Goal: Check status: Check status

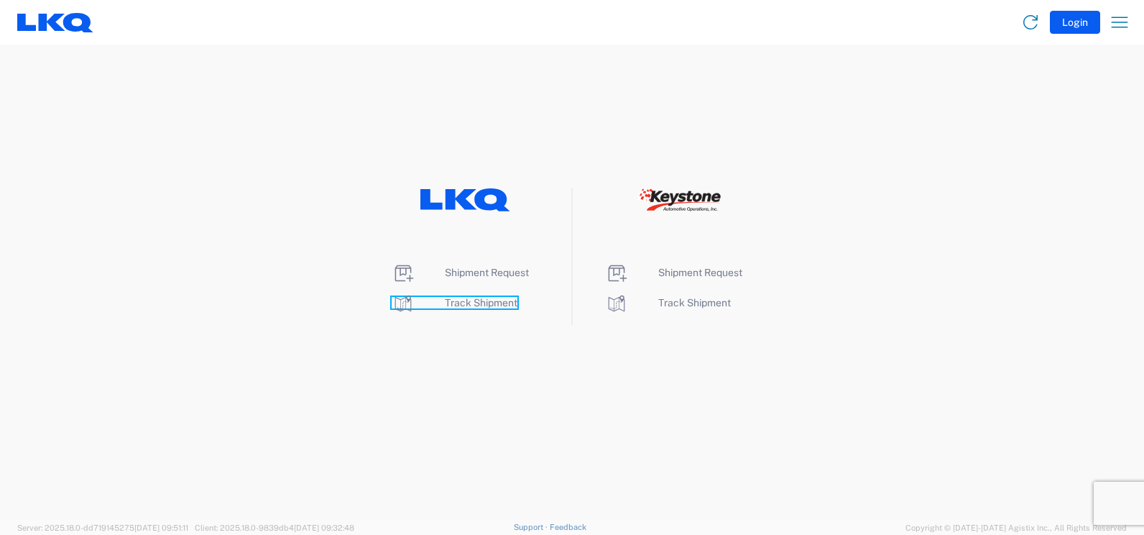
click at [490, 297] on span "Track Shipment" at bounding box center [481, 302] width 73 height 11
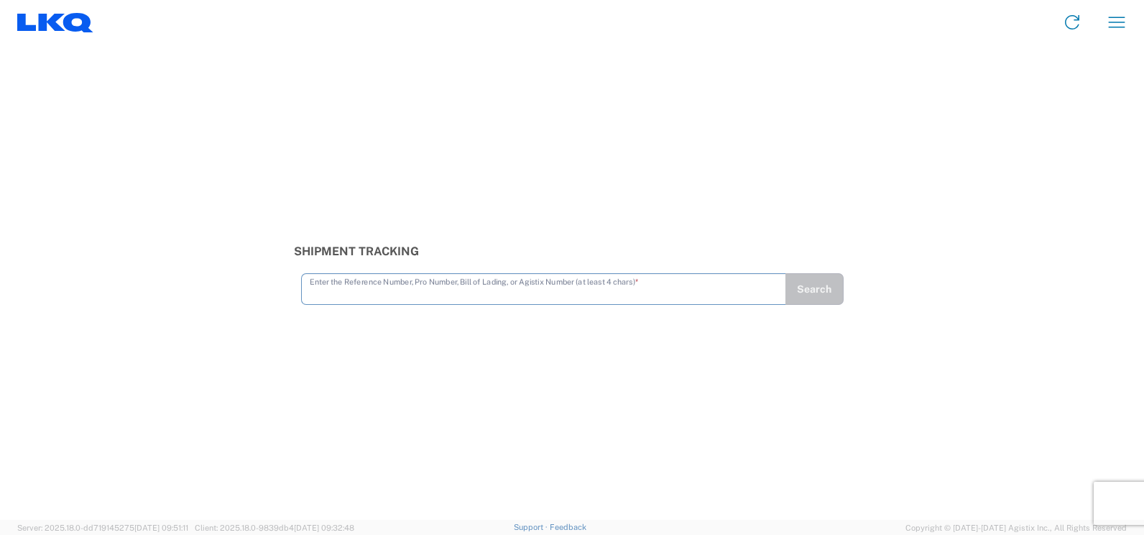
click at [340, 284] on input "text" at bounding box center [544, 287] width 468 height 25
type input "56621358"
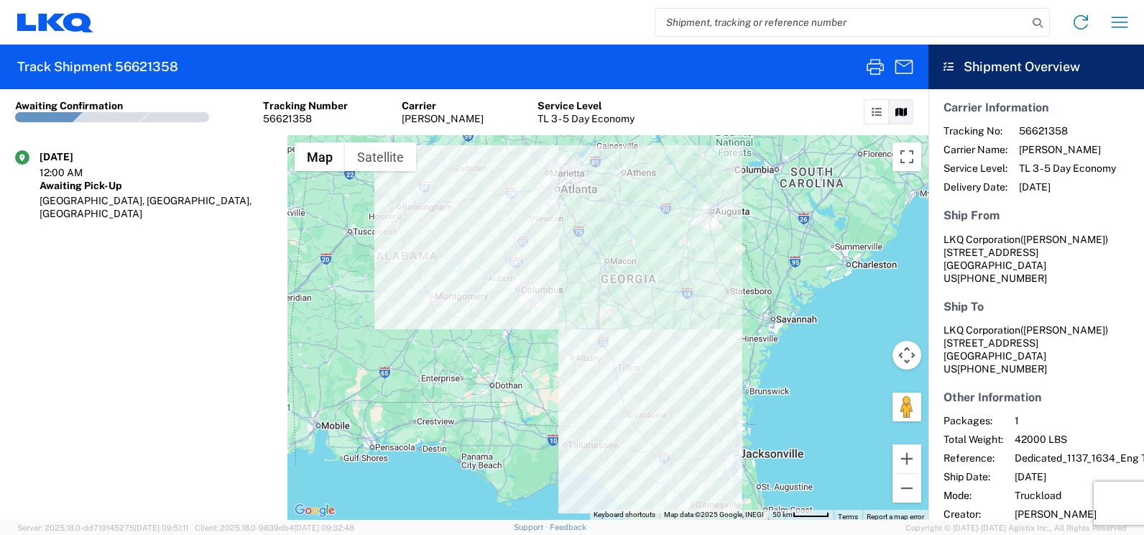
scroll to position [75, 0]
